Goal: Information Seeking & Learning: Learn about a topic

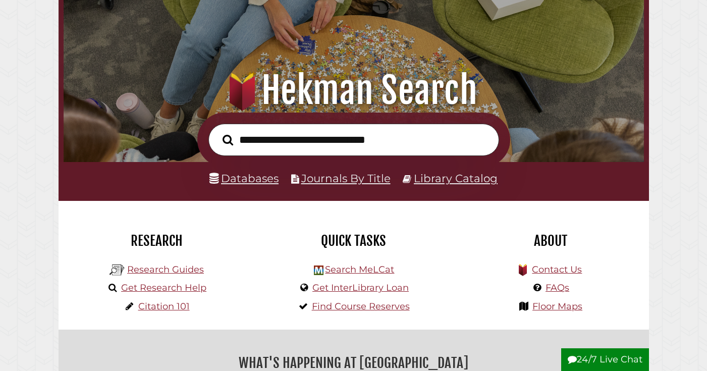
scroll to position [57, 0]
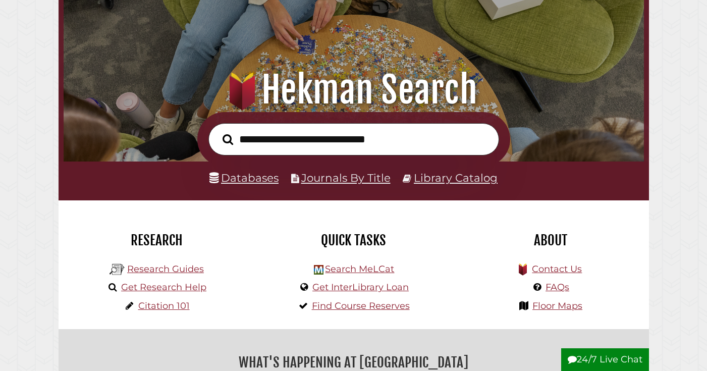
click at [283, 142] on input "text" at bounding box center [353, 139] width 291 height 33
click at [258, 183] on link "Databases" at bounding box center [243, 177] width 69 height 13
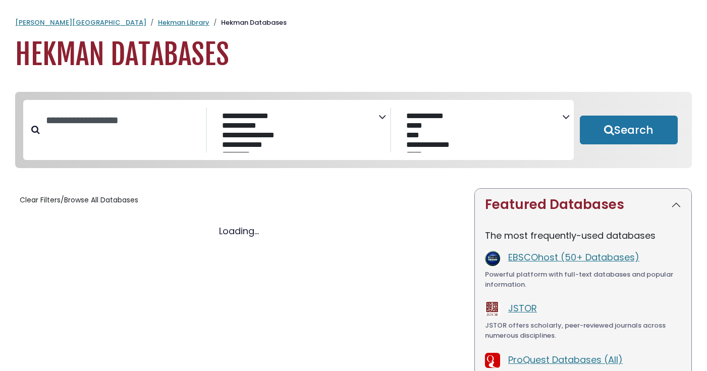
select select "Database Subject Filter"
select select "Database Vendors Filter"
select select "Database Subject Filter"
select select "Database Vendors Filter"
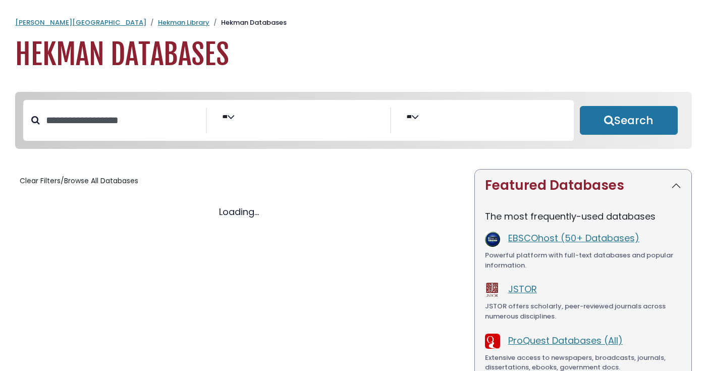
select select "Database Subject Filter"
select select "Database Vendors Filter"
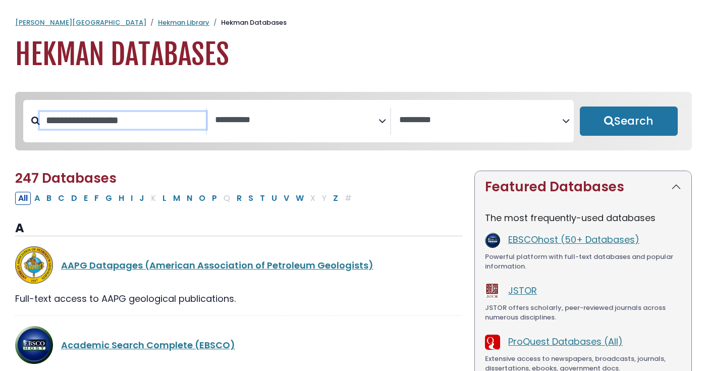
click at [145, 127] on input "Search database by title or keyword" at bounding box center [123, 120] width 166 height 17
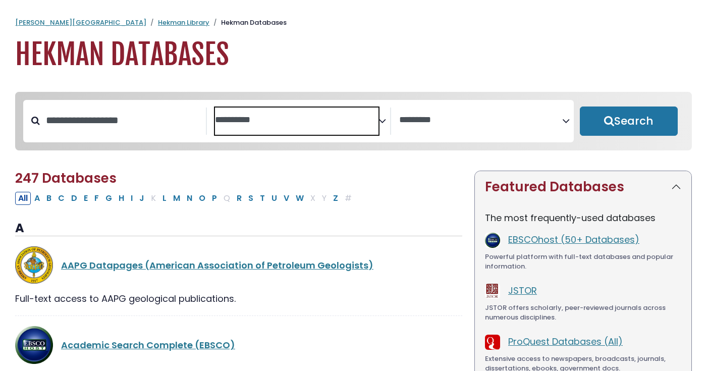
click at [285, 129] on span "Search filters" at bounding box center [296, 120] width 163 height 27
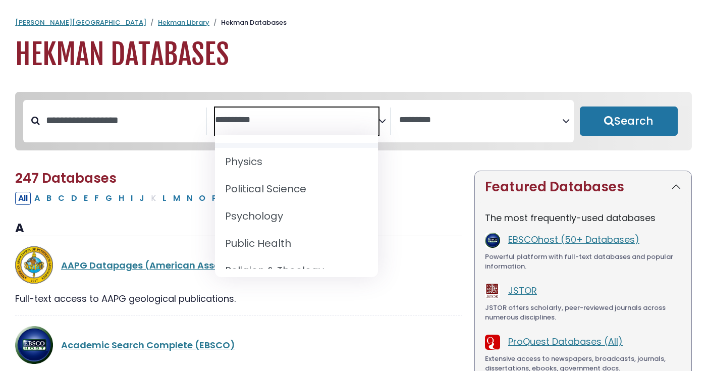
scroll to position [868, 0]
select select "*****"
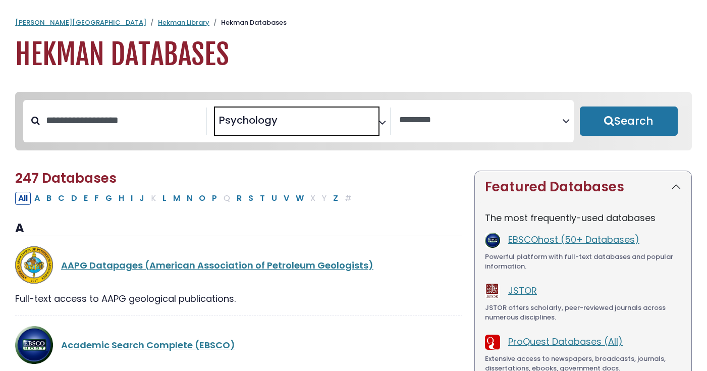
scroll to position [429, 0]
click at [624, 120] on button "Search" at bounding box center [629, 120] width 98 height 29
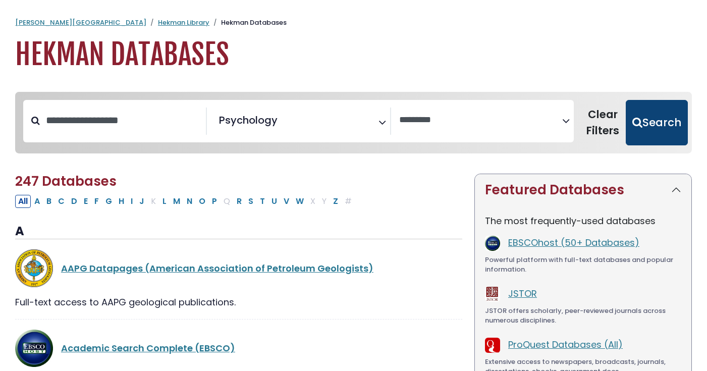
select select "Database Vendors Filter"
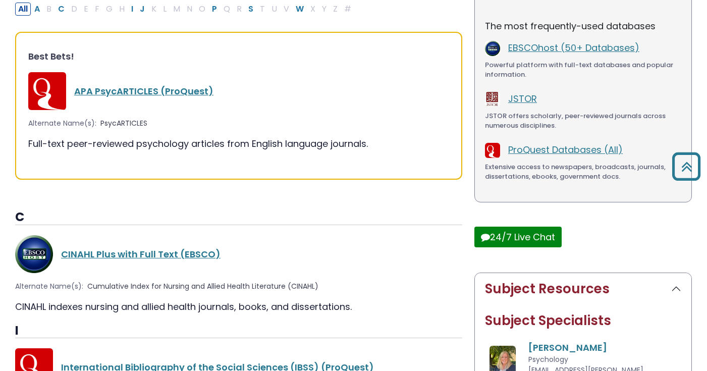
scroll to position [195, 0]
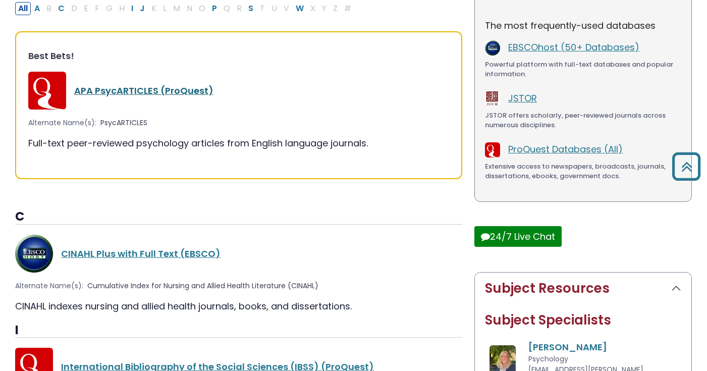
click at [167, 88] on link "APA PsycARTICLES (ProQuest)" at bounding box center [143, 90] width 139 height 13
